Goal: Obtain resource: Download file/media

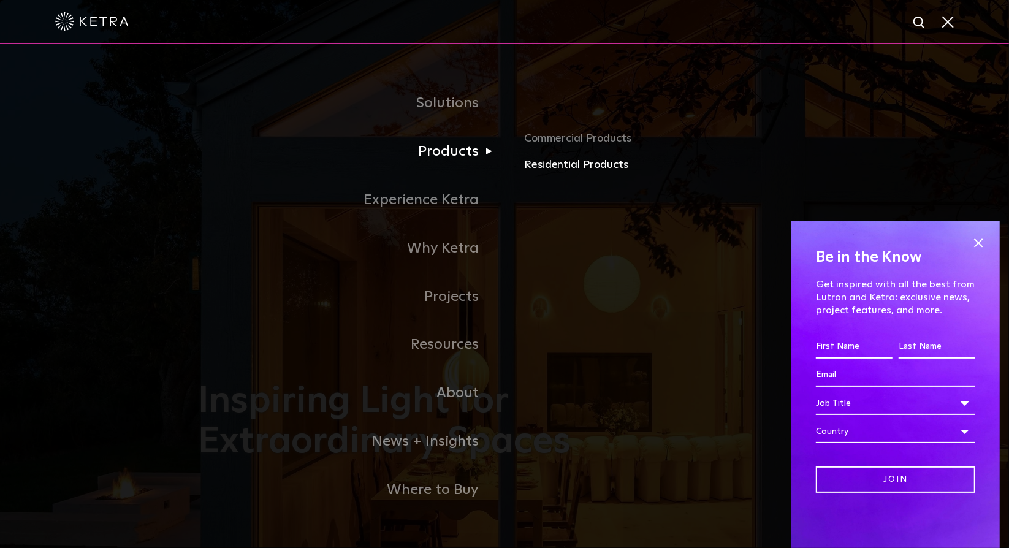
click at [552, 161] on link "Residential Products" at bounding box center [667, 165] width 287 height 18
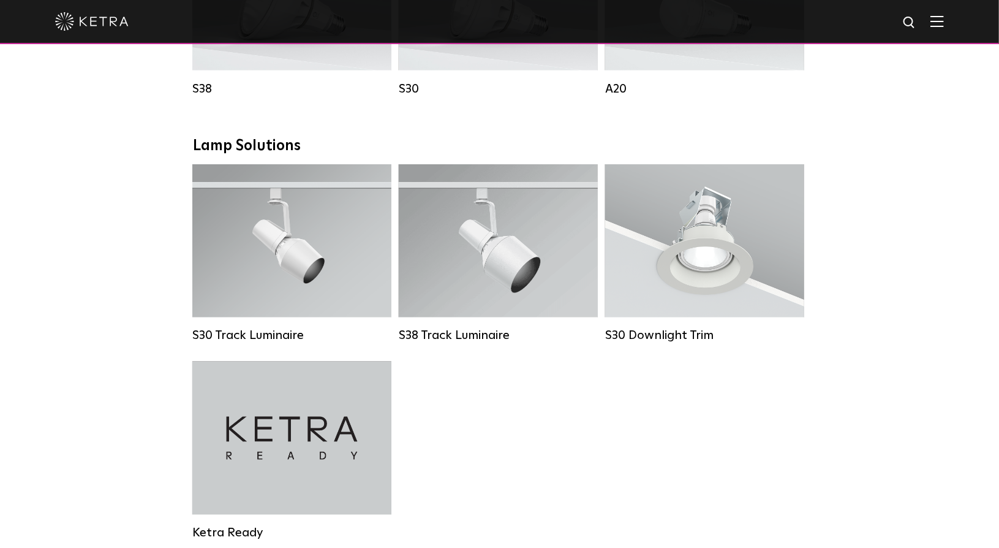
scroll to position [893, 0]
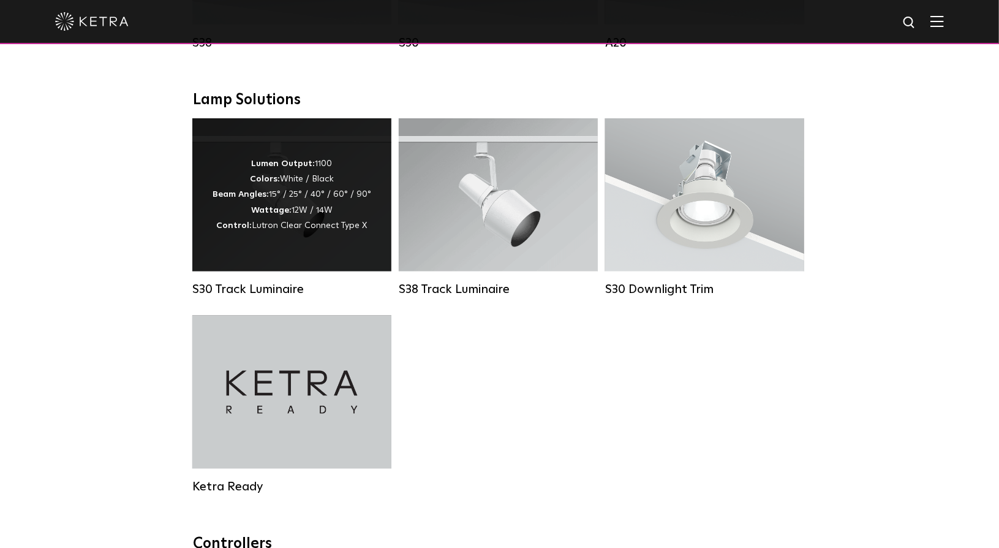
click at [268, 297] on div "S30 Track Luminaire" at bounding box center [291, 290] width 199 height 15
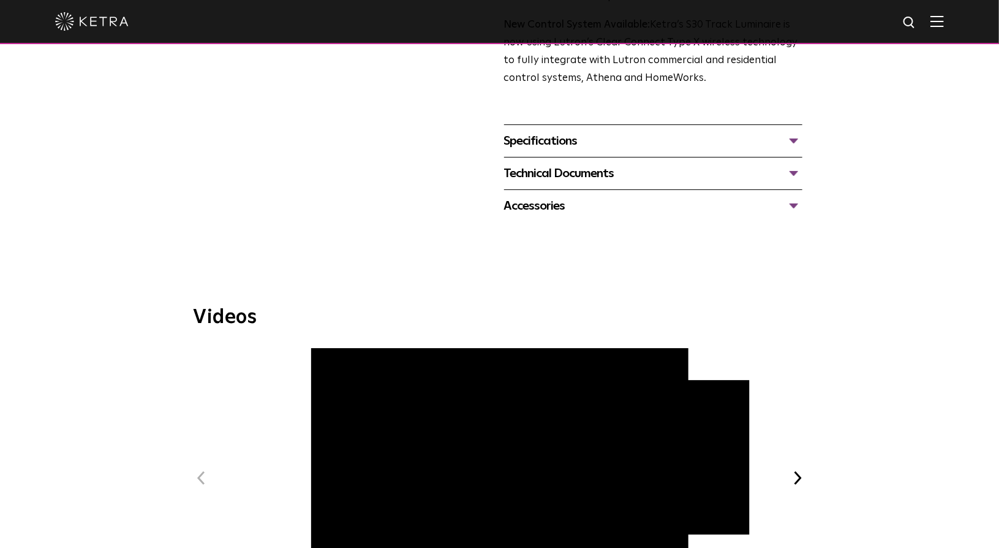
scroll to position [449, 0]
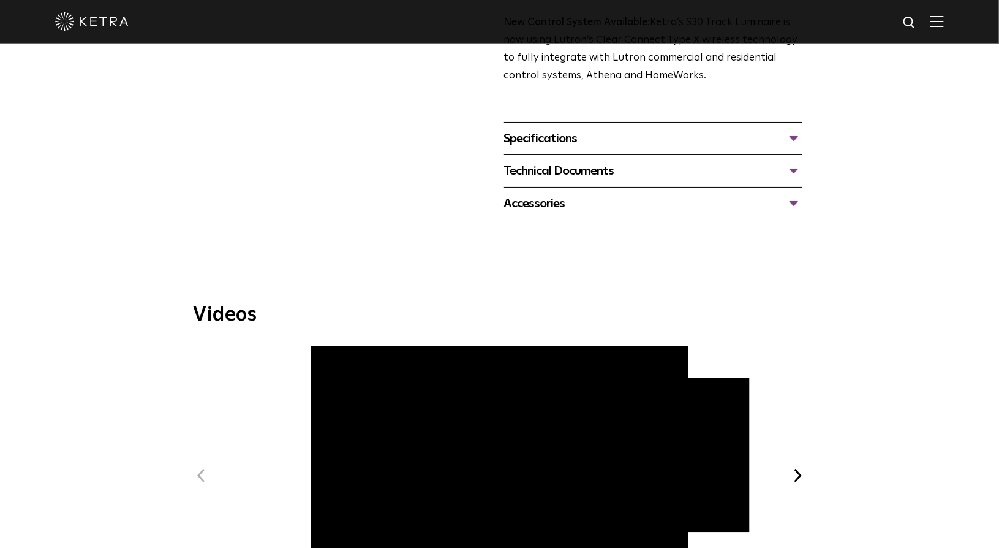
click at [548, 129] on div "Specifications" at bounding box center [653, 139] width 298 height 20
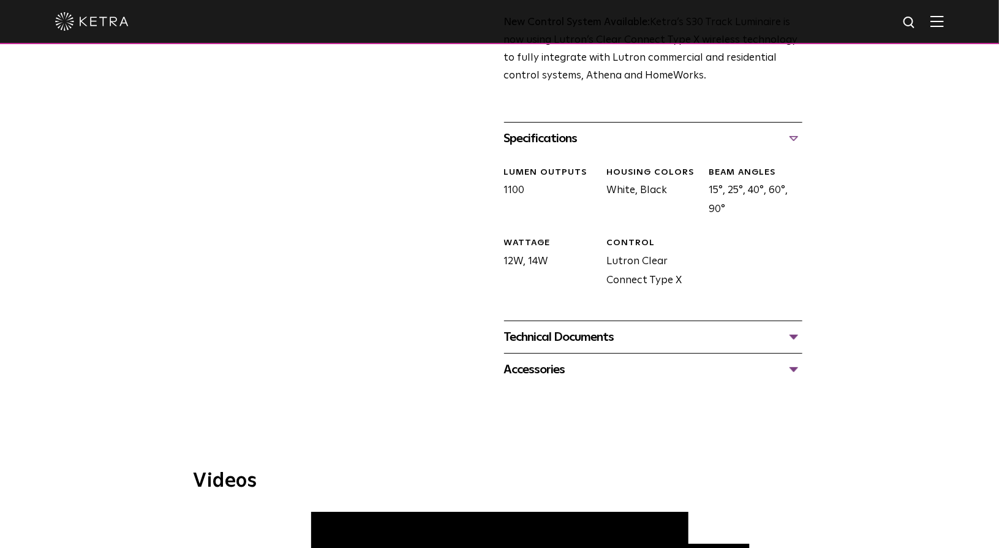
click at [566, 327] on div "Technical Documents" at bounding box center [653, 337] width 298 height 20
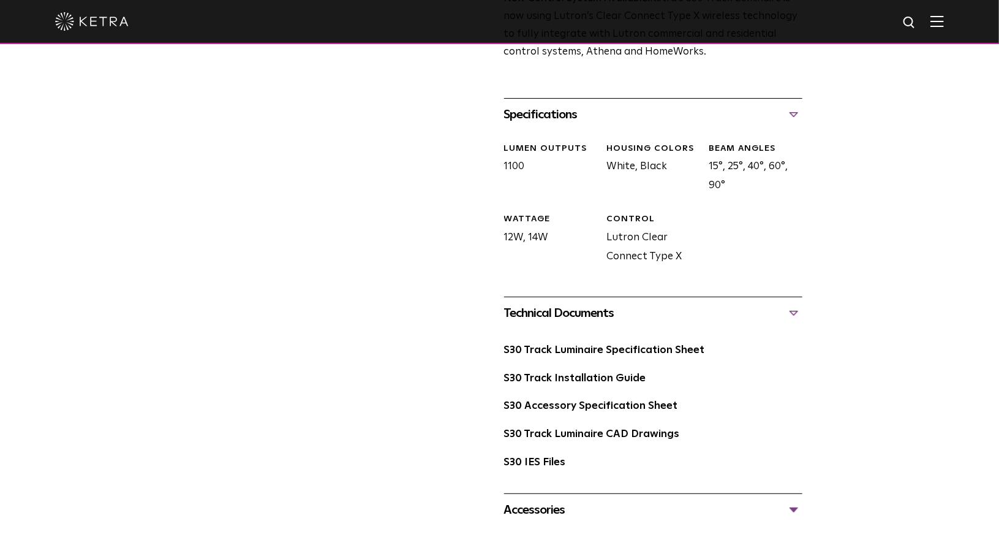
scroll to position [501, 0]
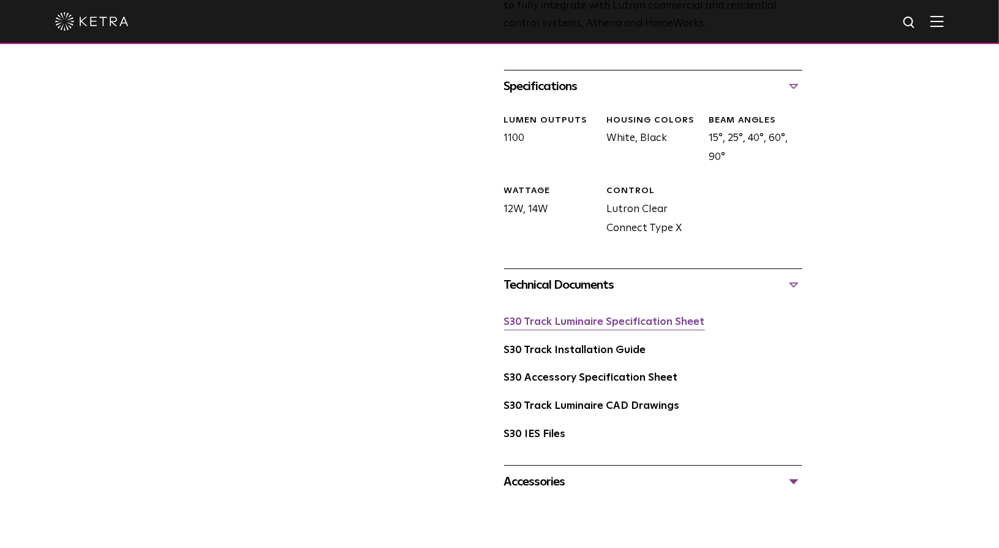
click at [630, 317] on link "S30 Track Luminaire Specification Sheet" at bounding box center [604, 322] width 201 height 10
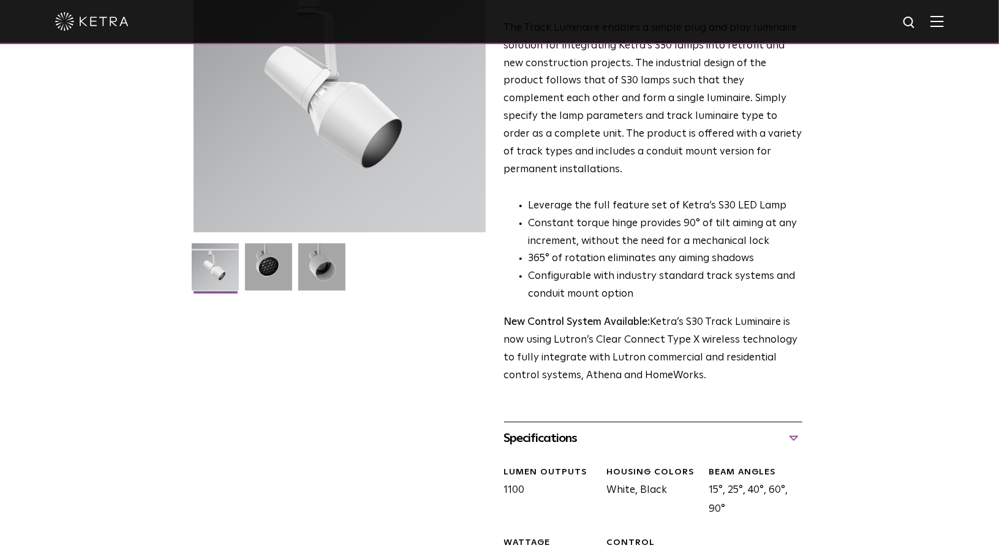
scroll to position [0, 0]
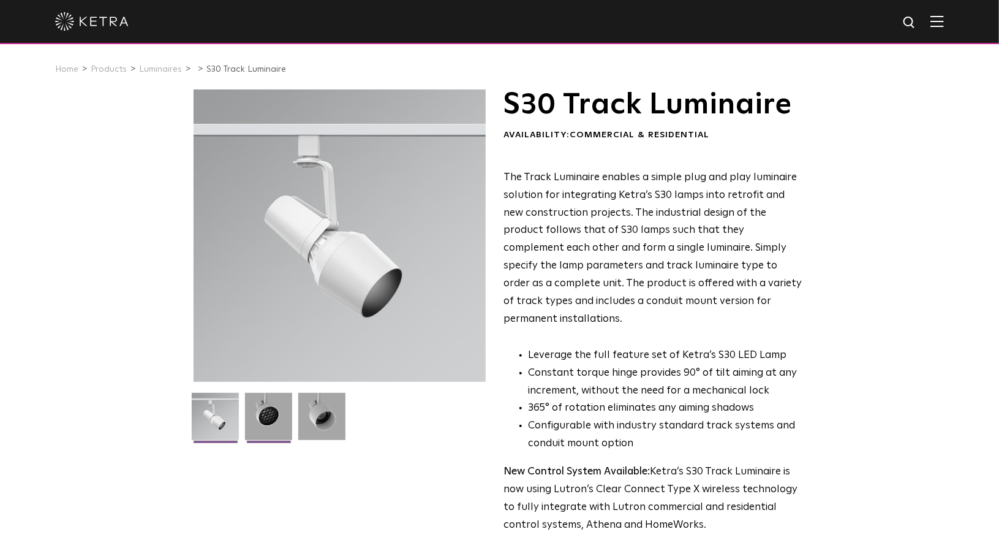
click at [270, 427] on img at bounding box center [268, 421] width 47 height 56
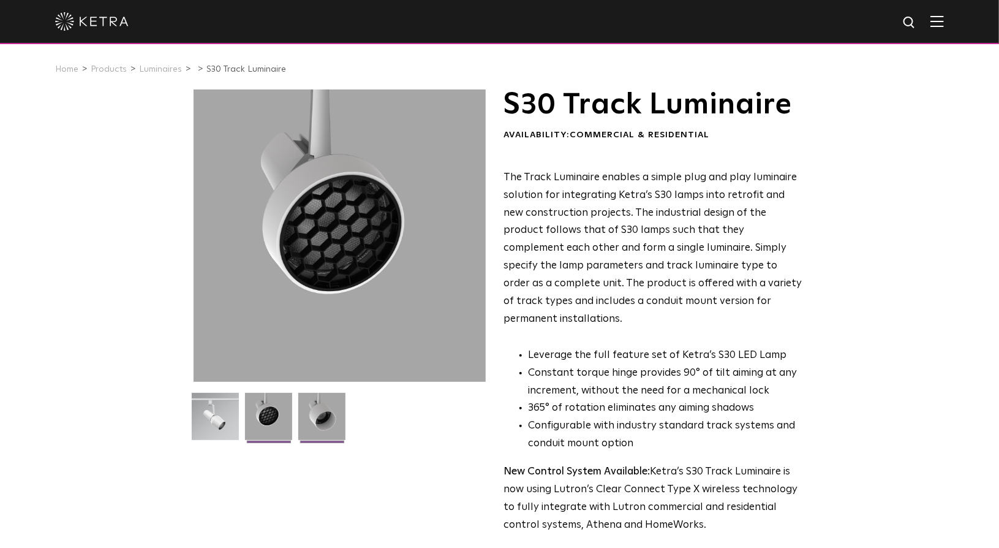
click at [314, 423] on img at bounding box center [321, 421] width 47 height 56
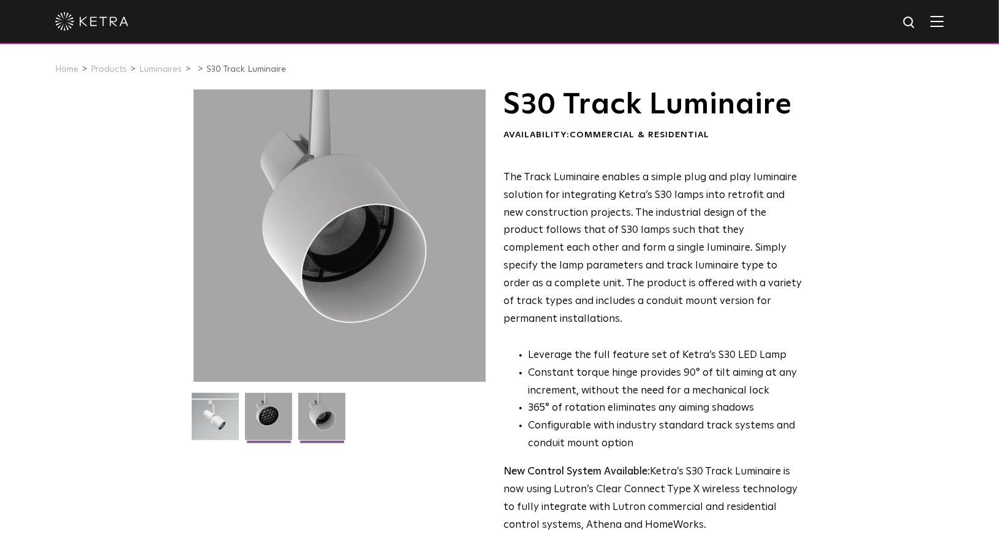
click at [273, 423] on img at bounding box center [268, 421] width 47 height 56
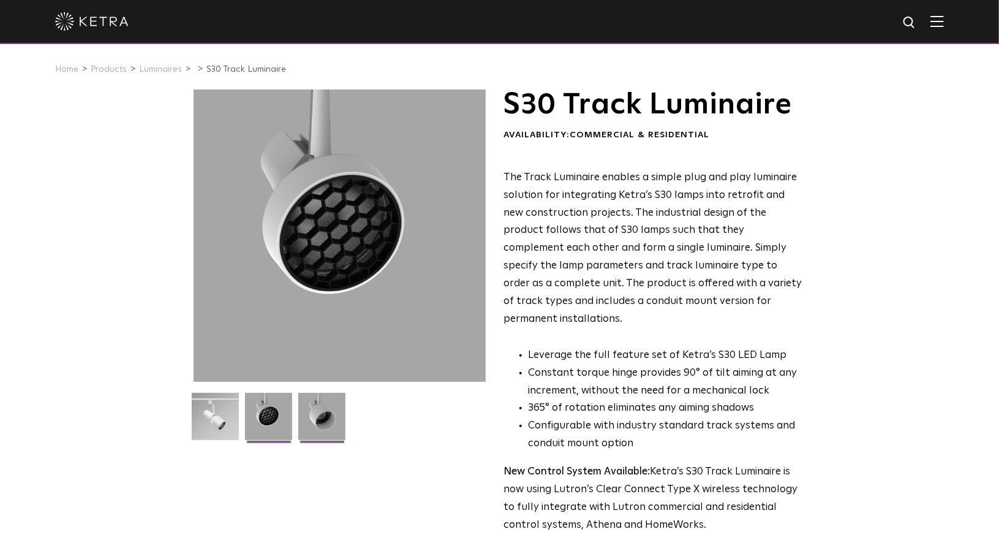
click at [320, 418] on img at bounding box center [321, 421] width 47 height 56
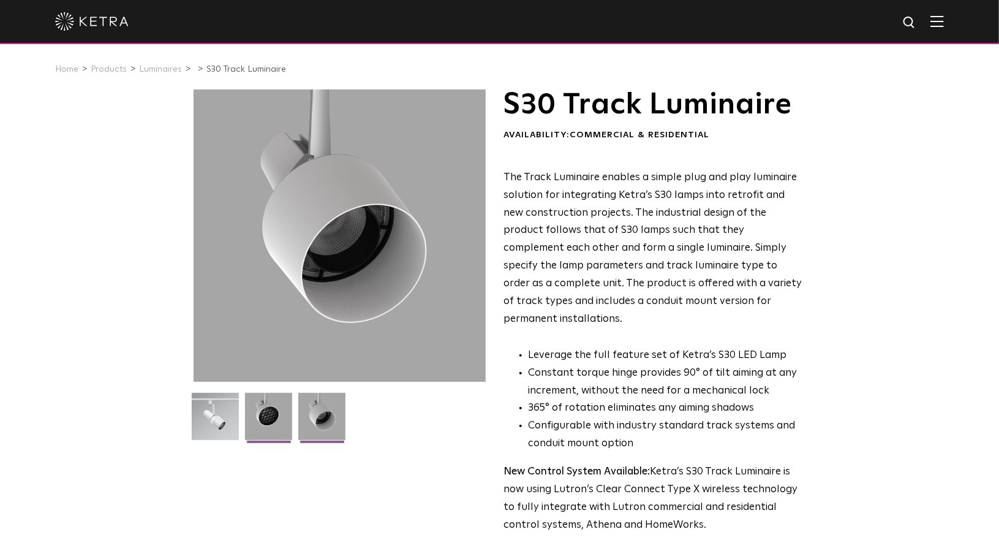
click at [289, 423] on img at bounding box center [268, 421] width 47 height 56
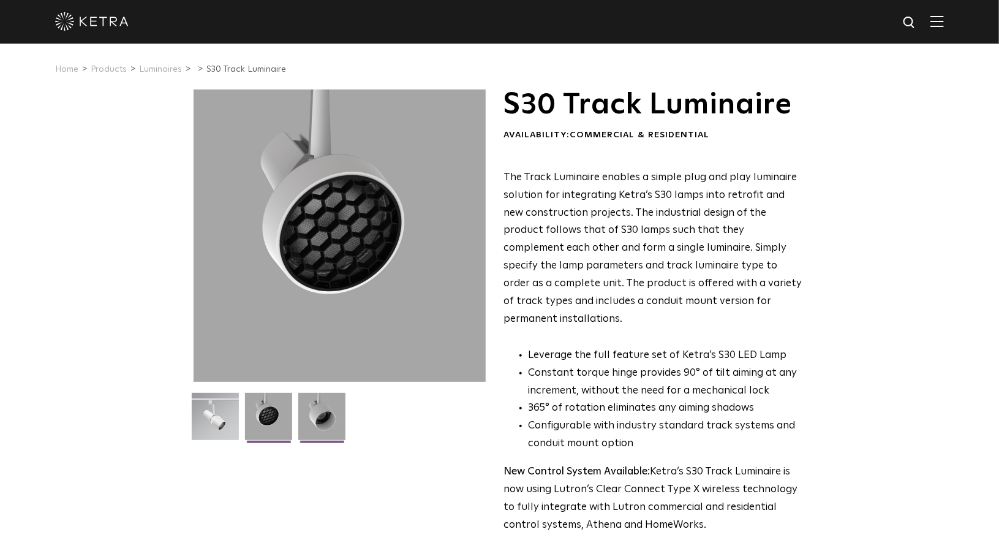
click at [319, 421] on img at bounding box center [321, 421] width 47 height 56
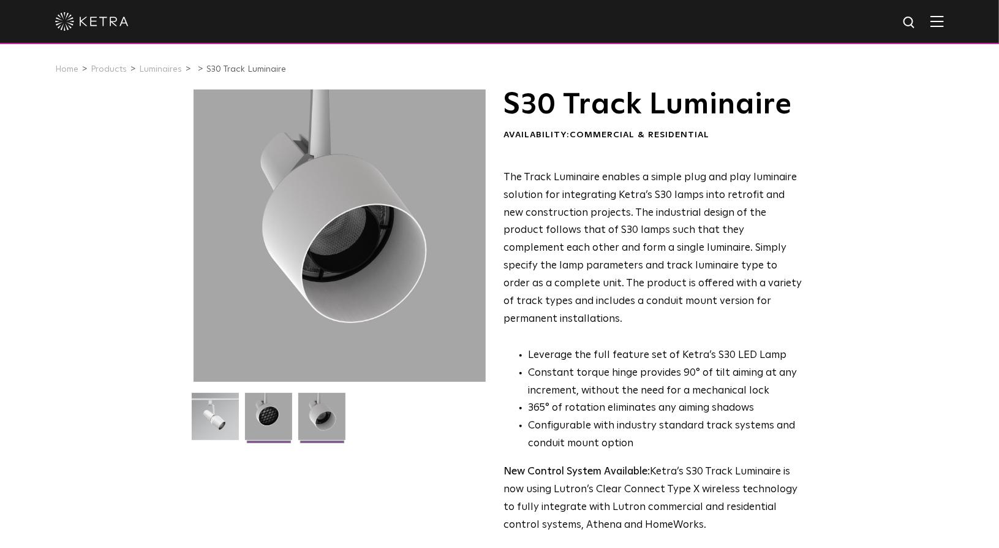
click at [263, 430] on img at bounding box center [268, 421] width 47 height 56
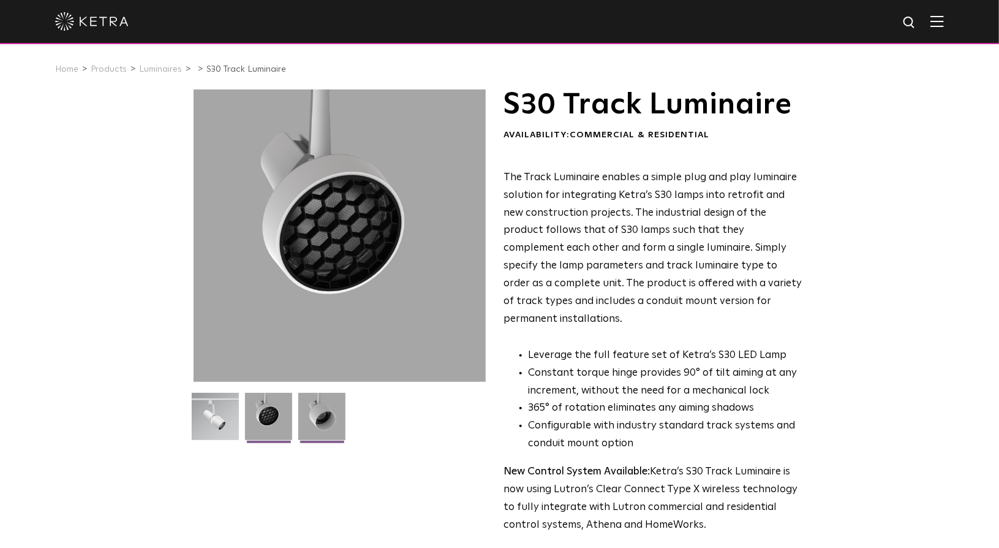
click at [317, 417] on img at bounding box center [321, 421] width 47 height 56
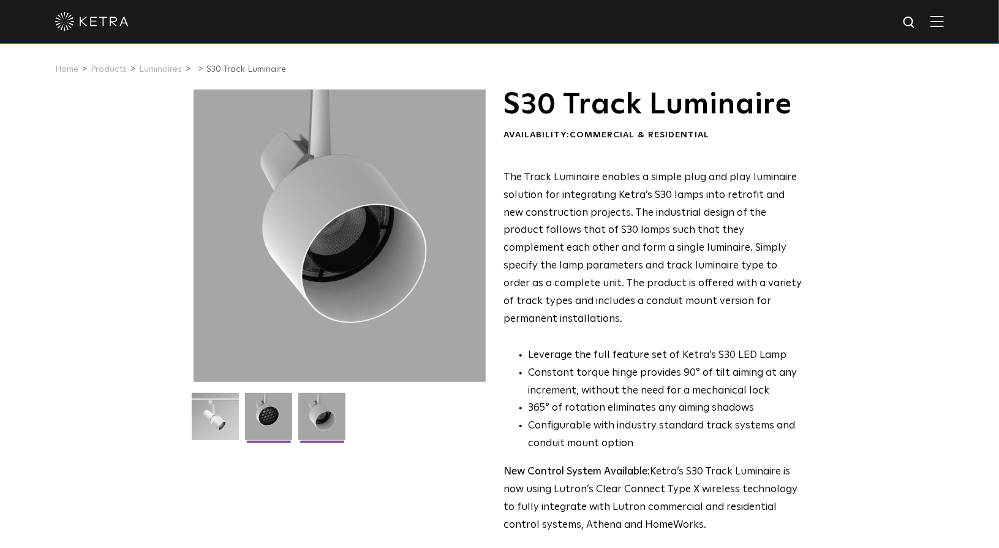
click at [290, 420] on img at bounding box center [268, 421] width 47 height 56
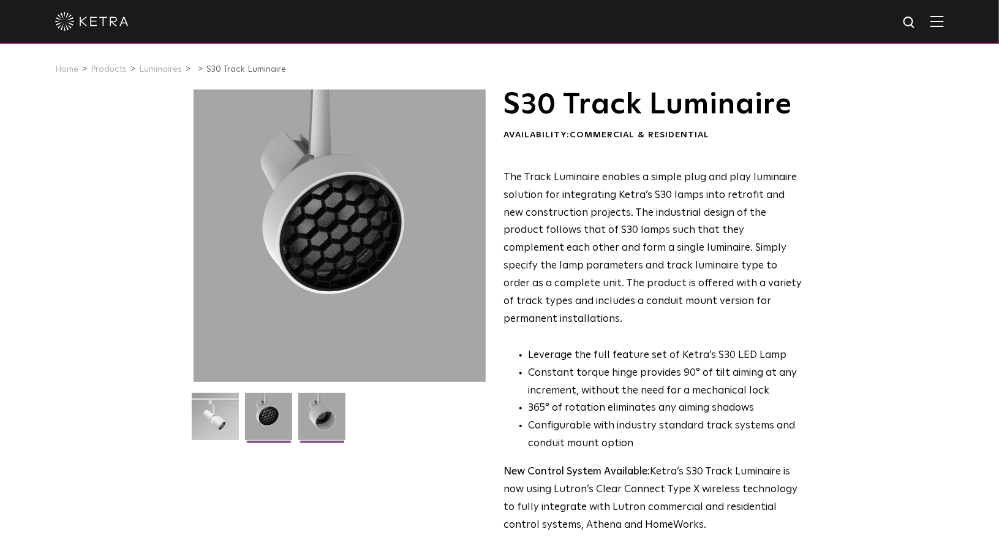
click at [323, 419] on img at bounding box center [321, 421] width 47 height 56
